Goal: Information Seeking & Learning: Check status

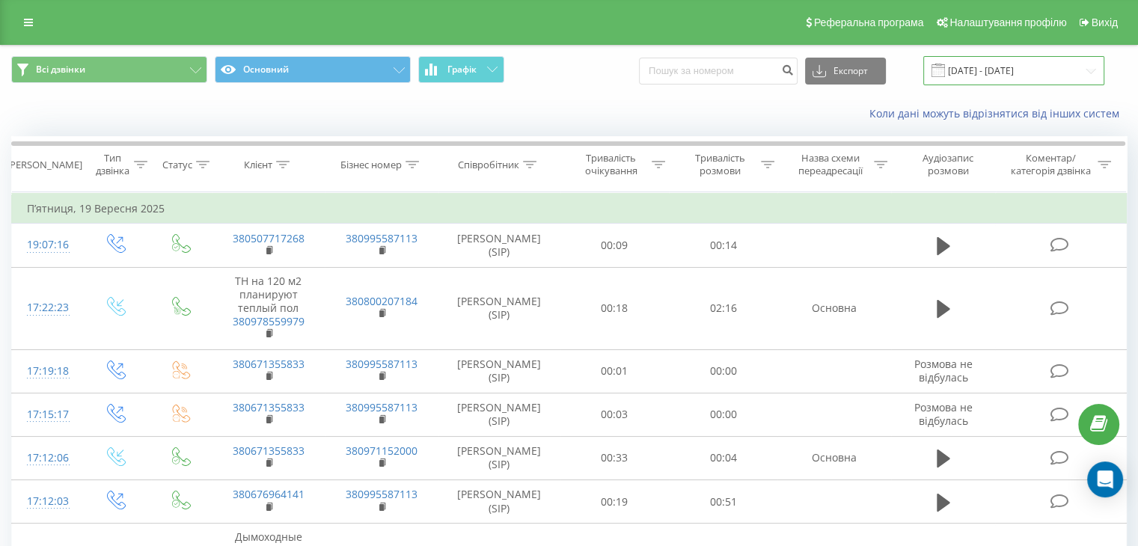
click at [968, 70] on input "19.09.2025 - 19.09.2025" at bounding box center [1014, 70] width 181 height 29
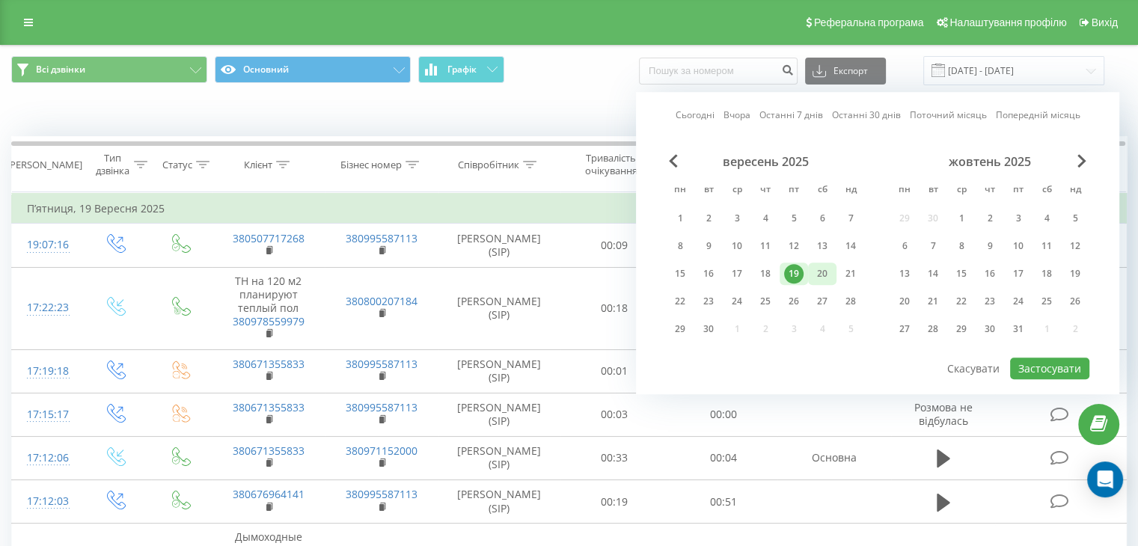
click at [826, 272] on div "20" at bounding box center [822, 273] width 19 height 19
click at [1039, 362] on button "Застосувати" at bounding box center [1049, 369] width 79 height 22
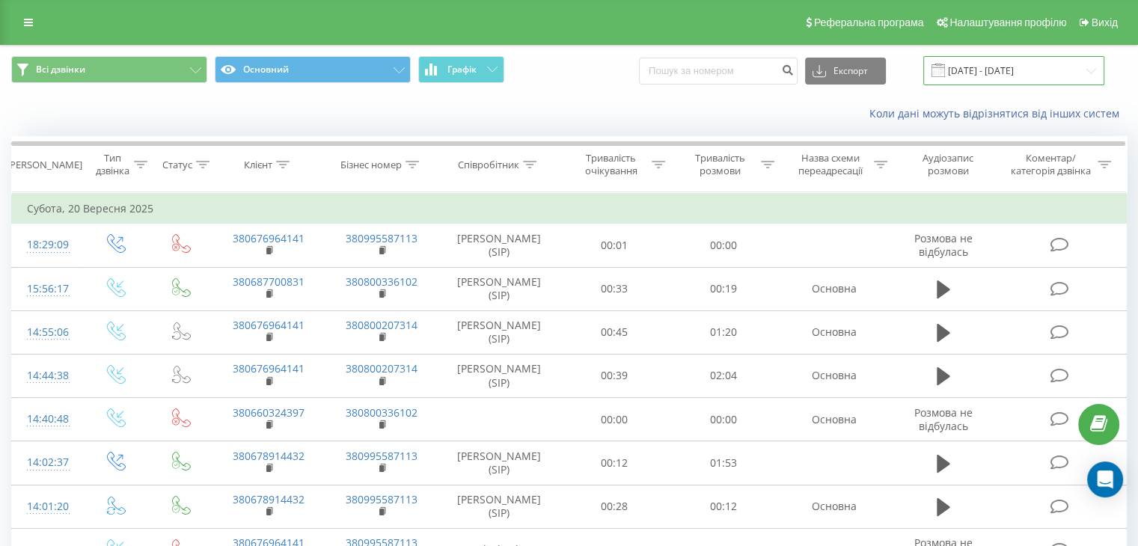
click at [961, 67] on input "20.09.2025 - 20.09.2025" at bounding box center [1014, 70] width 181 height 29
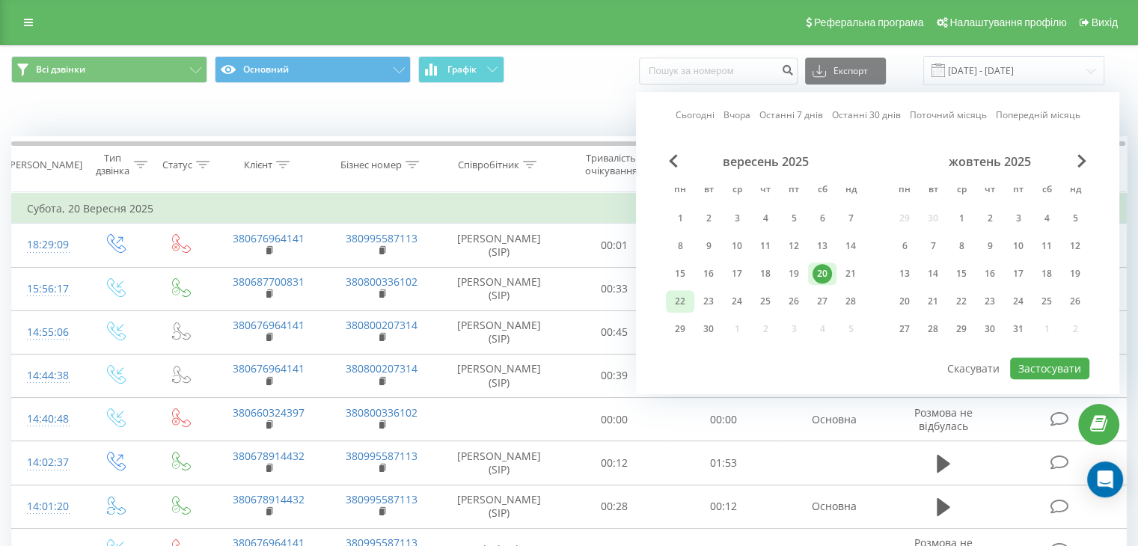
click at [674, 297] on div "22" at bounding box center [680, 301] width 19 height 19
click at [1034, 362] on button "Застосувати" at bounding box center [1049, 369] width 79 height 22
type input "[DATE] - [DATE]"
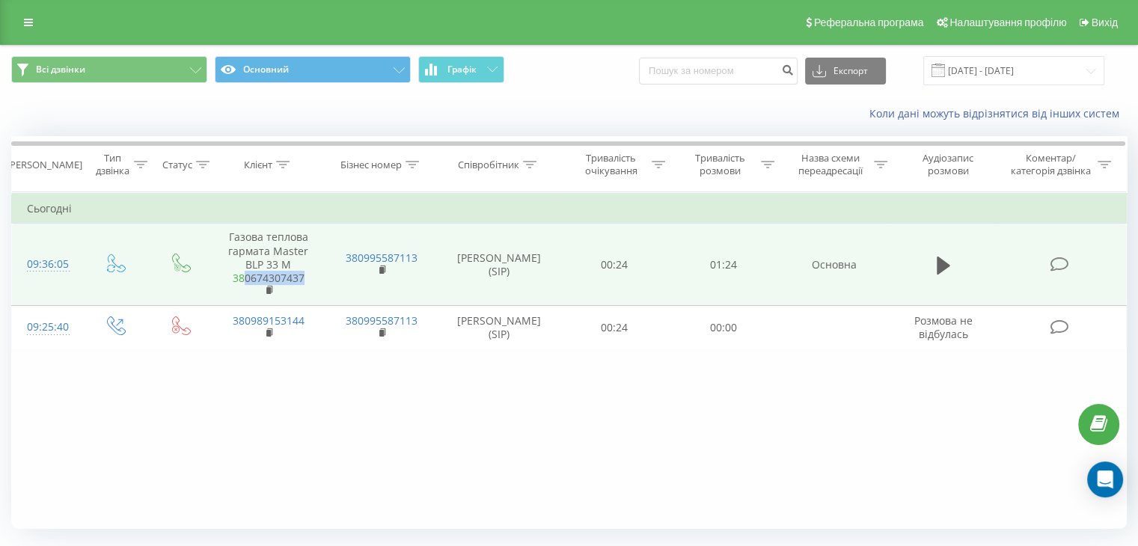
drag, startPoint x: 308, startPoint y: 276, endPoint x: 246, endPoint y: 276, distance: 62.1
click at [246, 276] on span "380674307437" at bounding box center [268, 285] width 83 height 27
copy link "0674307437"
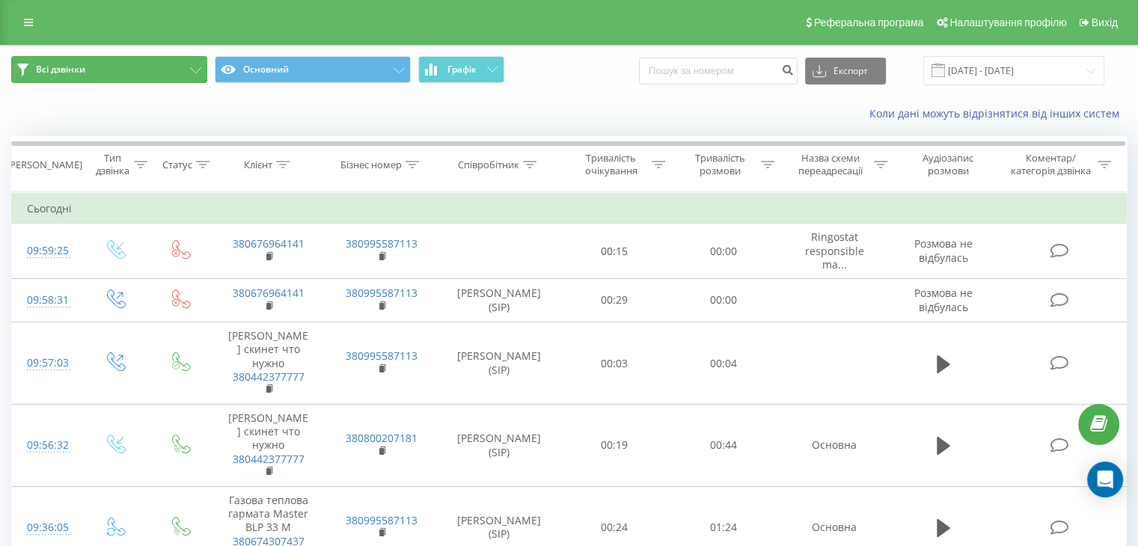
click at [147, 65] on button "Всі дзвінки" at bounding box center [109, 69] width 196 height 27
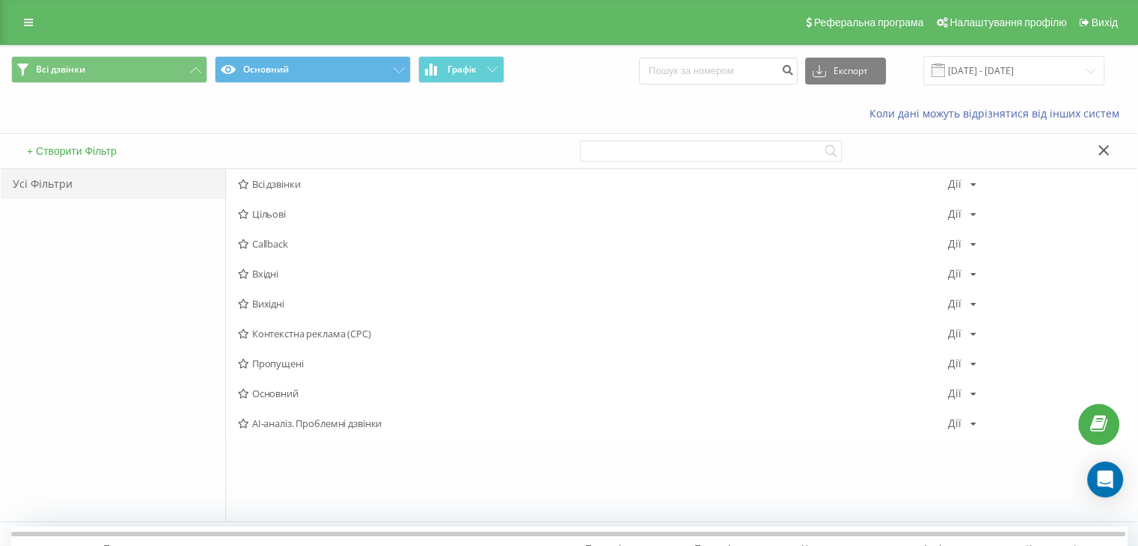
click at [317, 363] on span "Пропущені" at bounding box center [593, 364] width 710 height 10
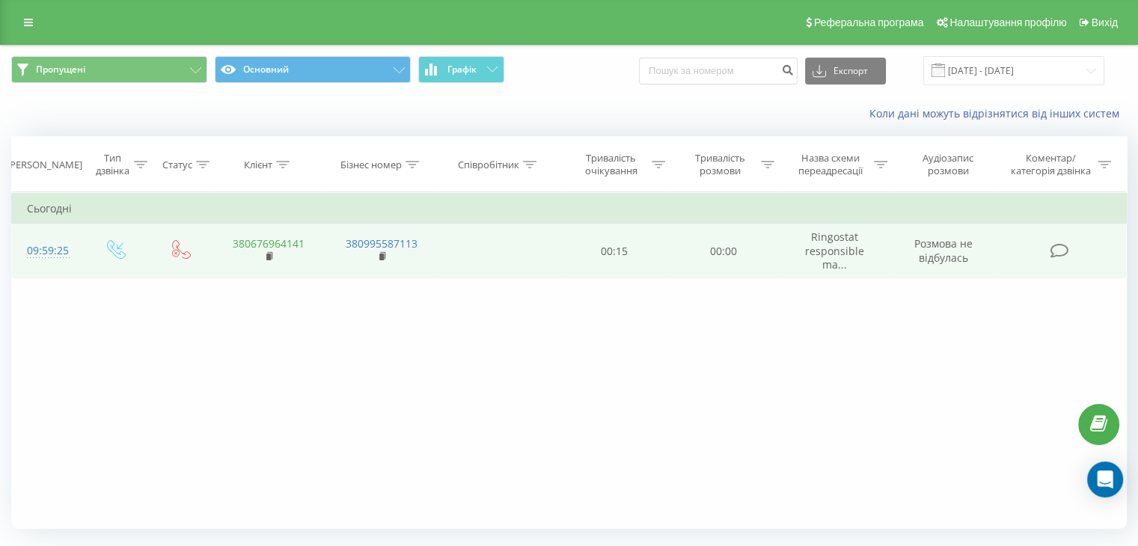
click at [254, 243] on link "380676964141" at bounding box center [269, 244] width 72 height 14
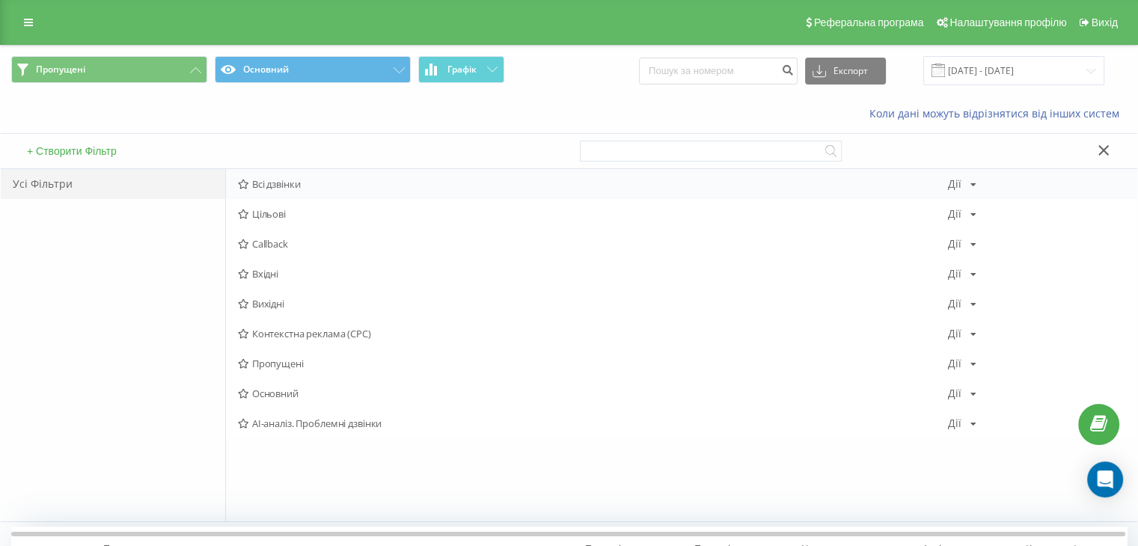
click at [276, 183] on span "Всі дзвінки" at bounding box center [593, 184] width 710 height 10
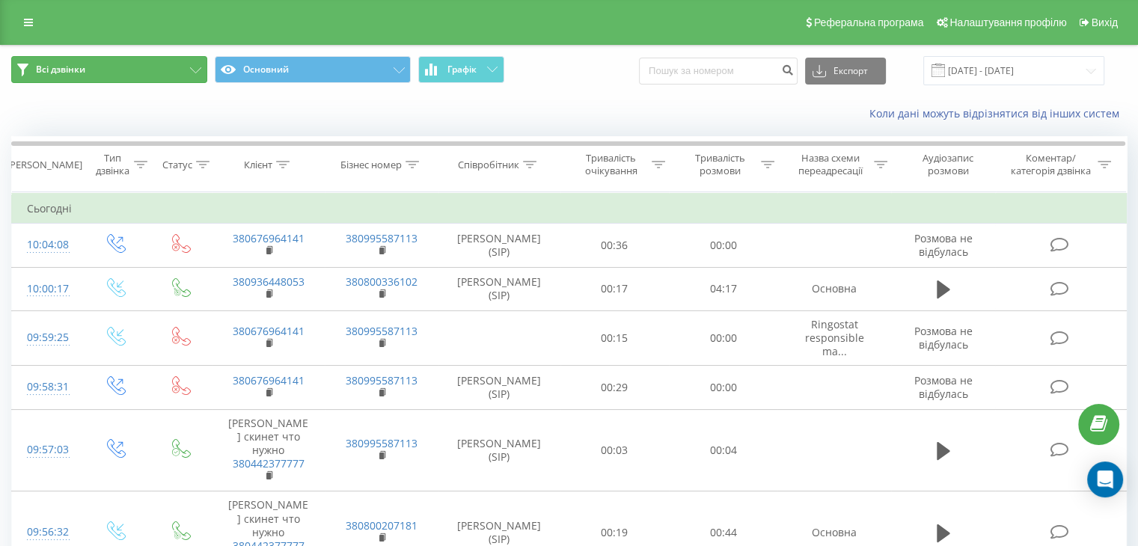
click at [119, 72] on button "Всі дзвінки" at bounding box center [109, 69] width 196 height 27
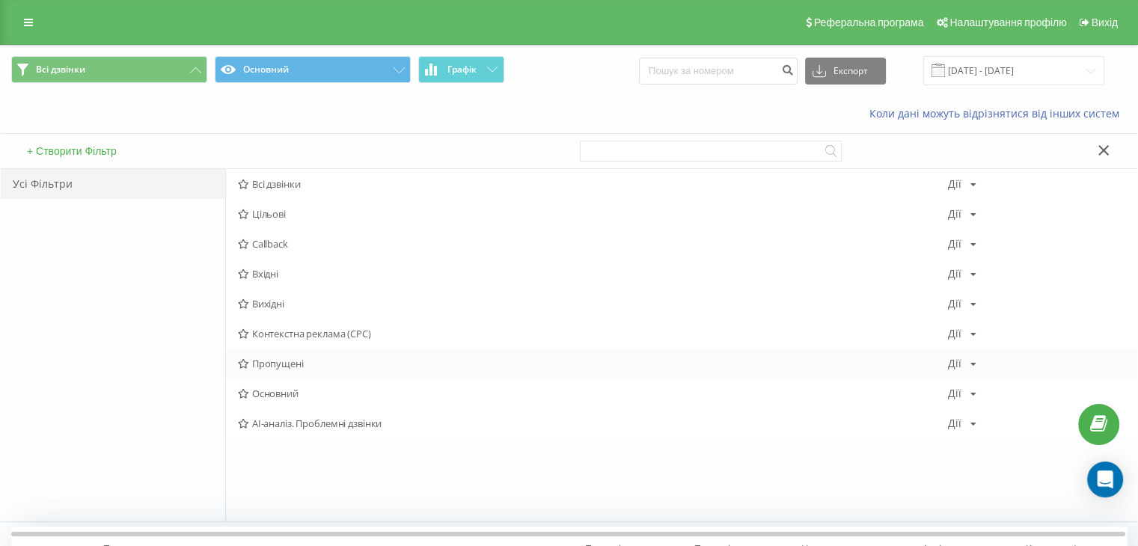
click at [274, 363] on span "Пропущені" at bounding box center [593, 364] width 710 height 10
click at [253, 179] on span "Всі дзвінки" at bounding box center [593, 184] width 710 height 10
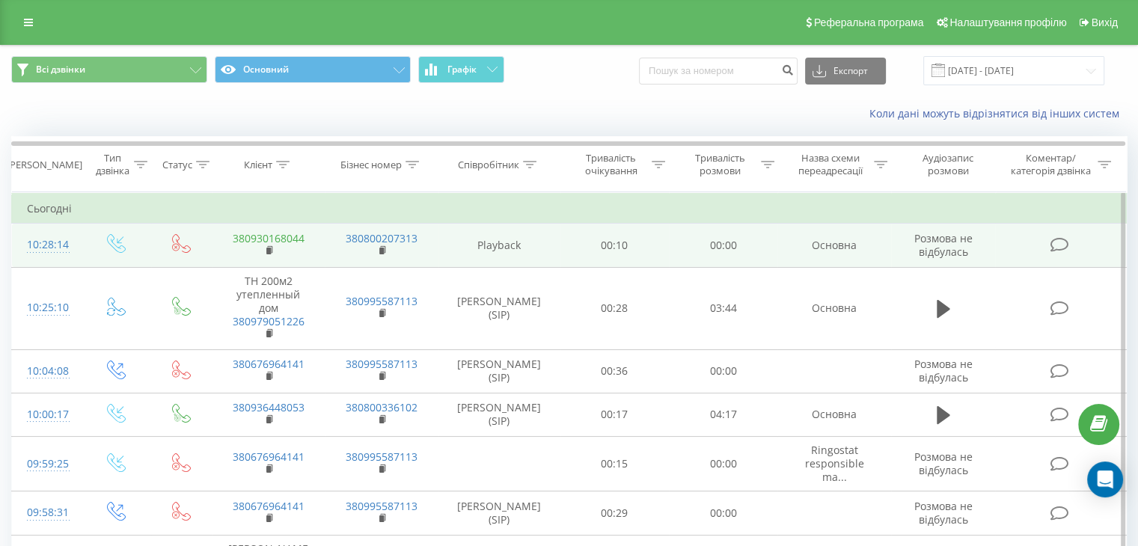
click at [267, 234] on link "380930168044" at bounding box center [269, 238] width 72 height 14
